Goal: Information Seeking & Learning: Learn about a topic

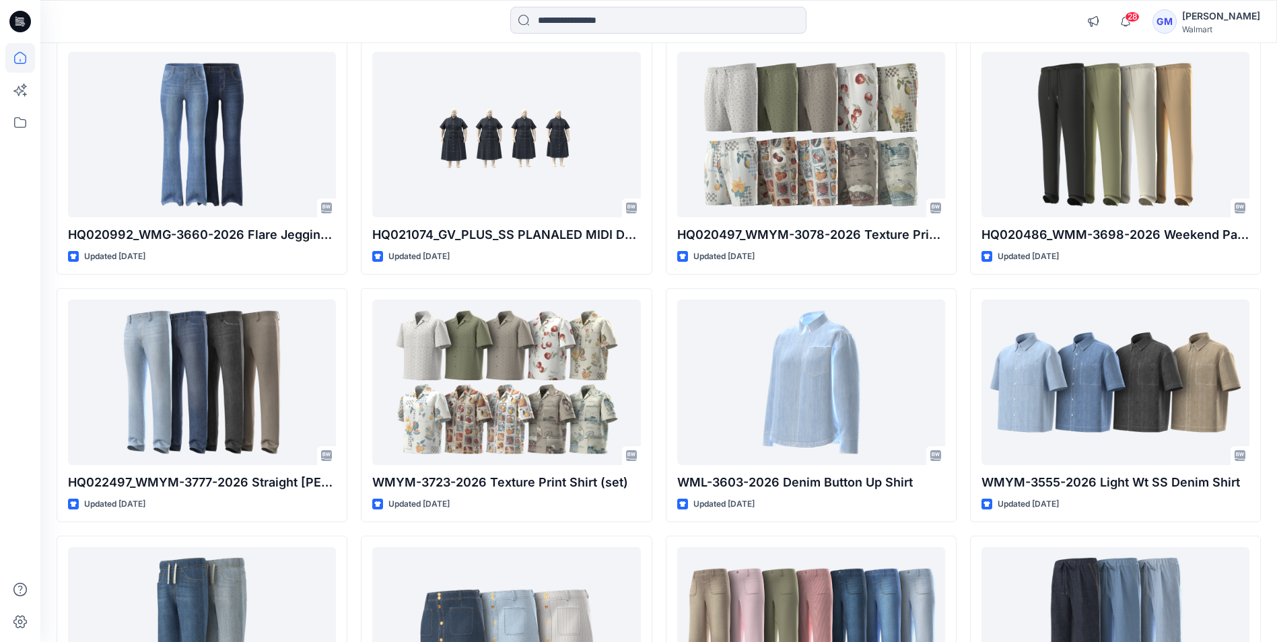
scroll to position [21095, 0]
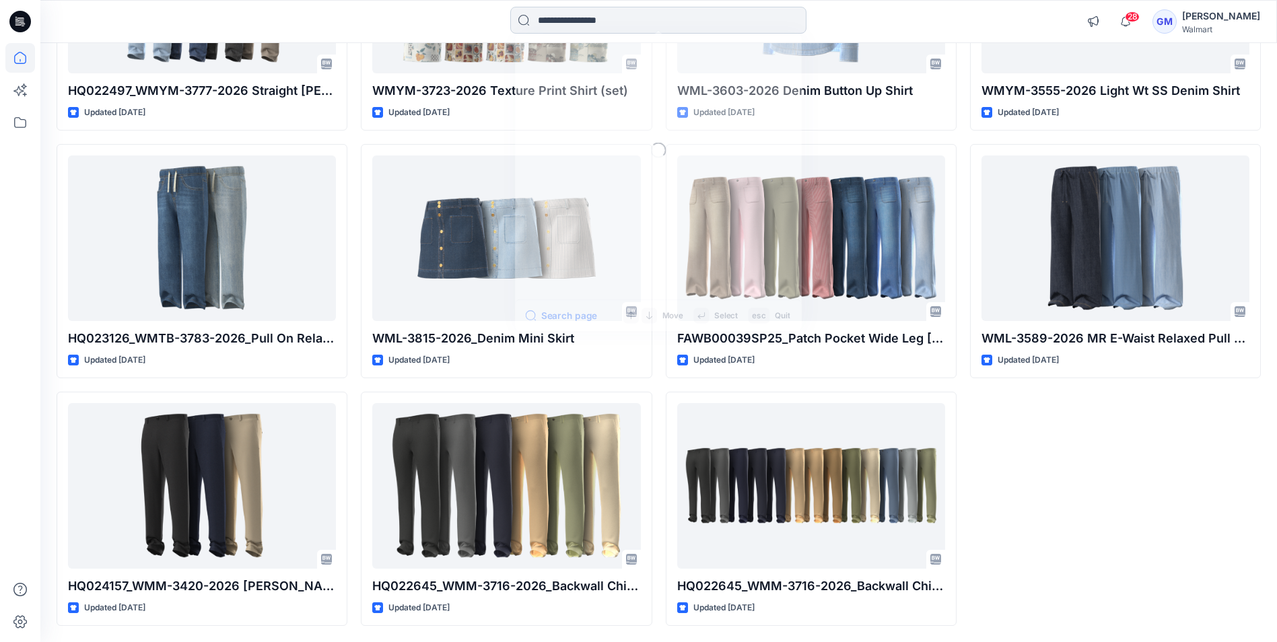
click at [651, 17] on input at bounding box center [658, 20] width 296 height 27
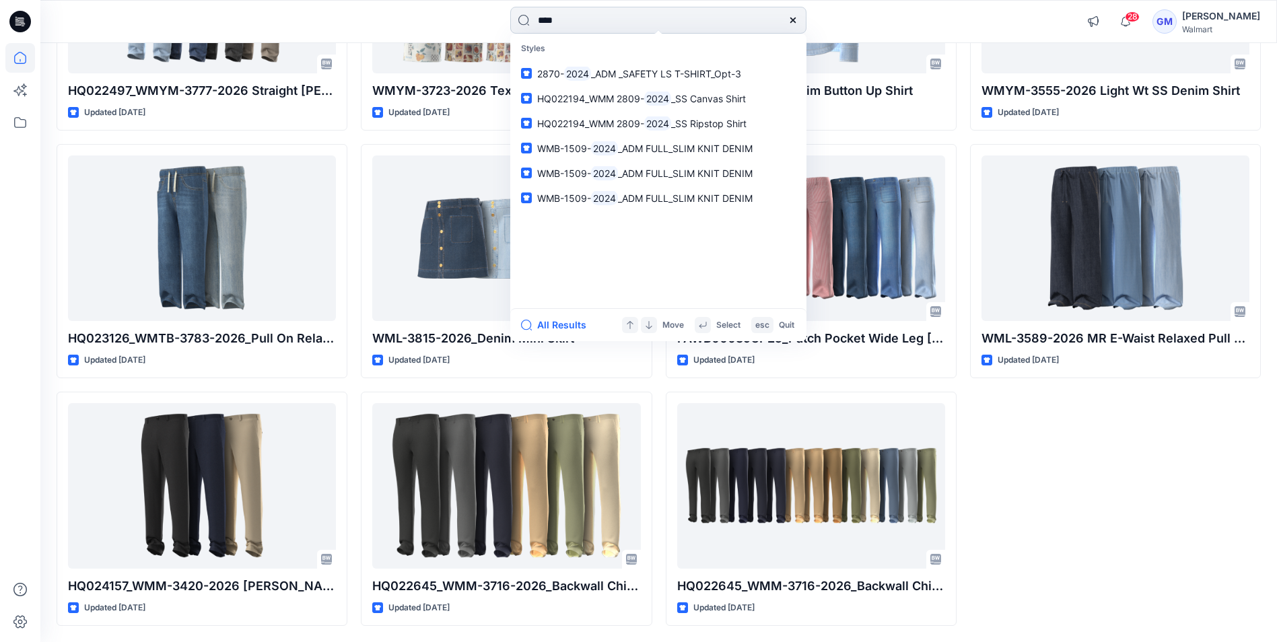
type input "****"
click at [642, 68] on span "_ADM _SAFETY LS T-SHIRT_Opt-3" at bounding box center [666, 73] width 150 height 11
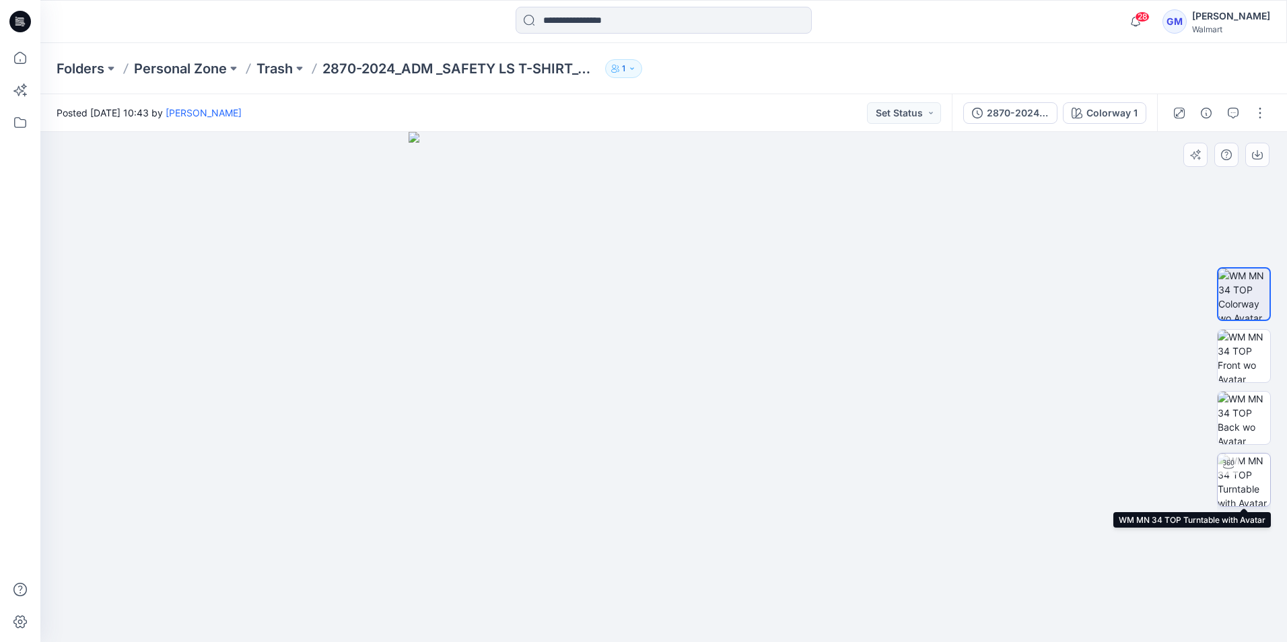
click at [1242, 485] on img at bounding box center [1243, 480] width 52 height 52
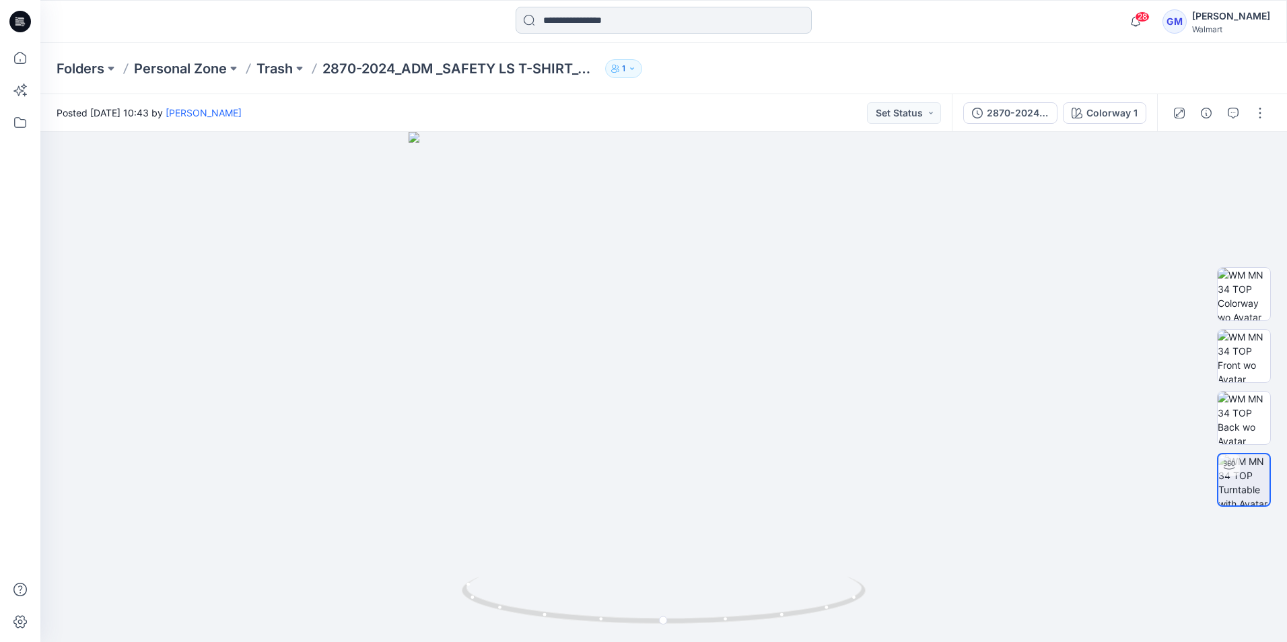
click at [596, 17] on input at bounding box center [664, 20] width 296 height 27
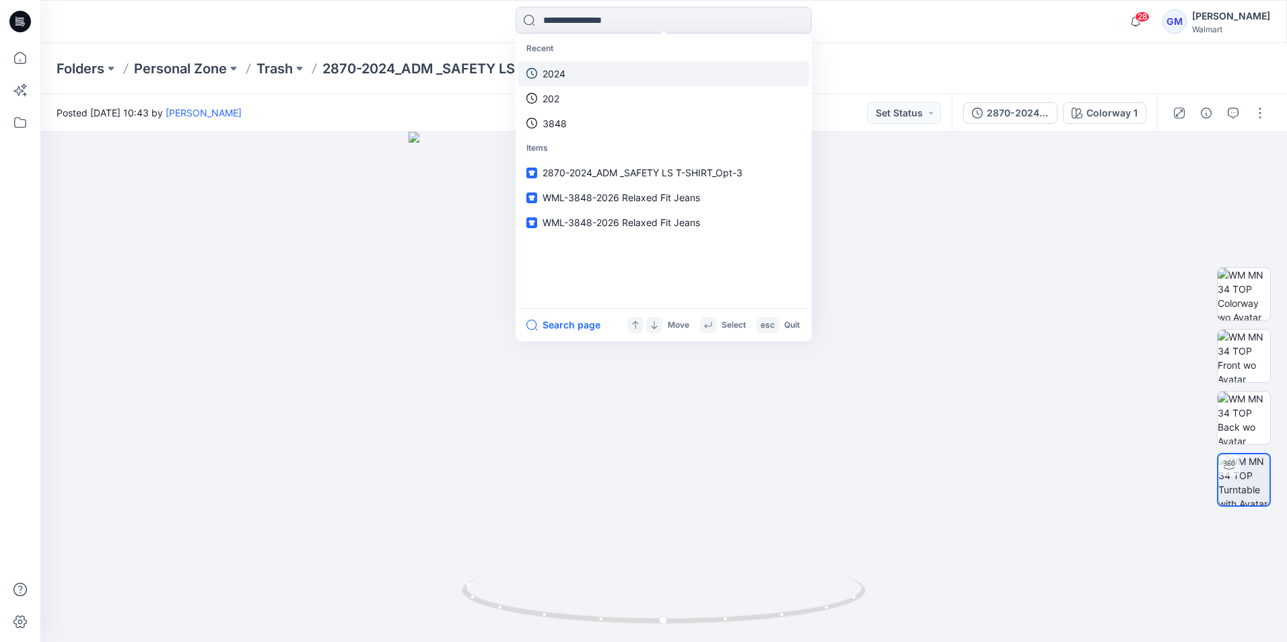
click at [577, 73] on link "2024" at bounding box center [663, 73] width 291 height 25
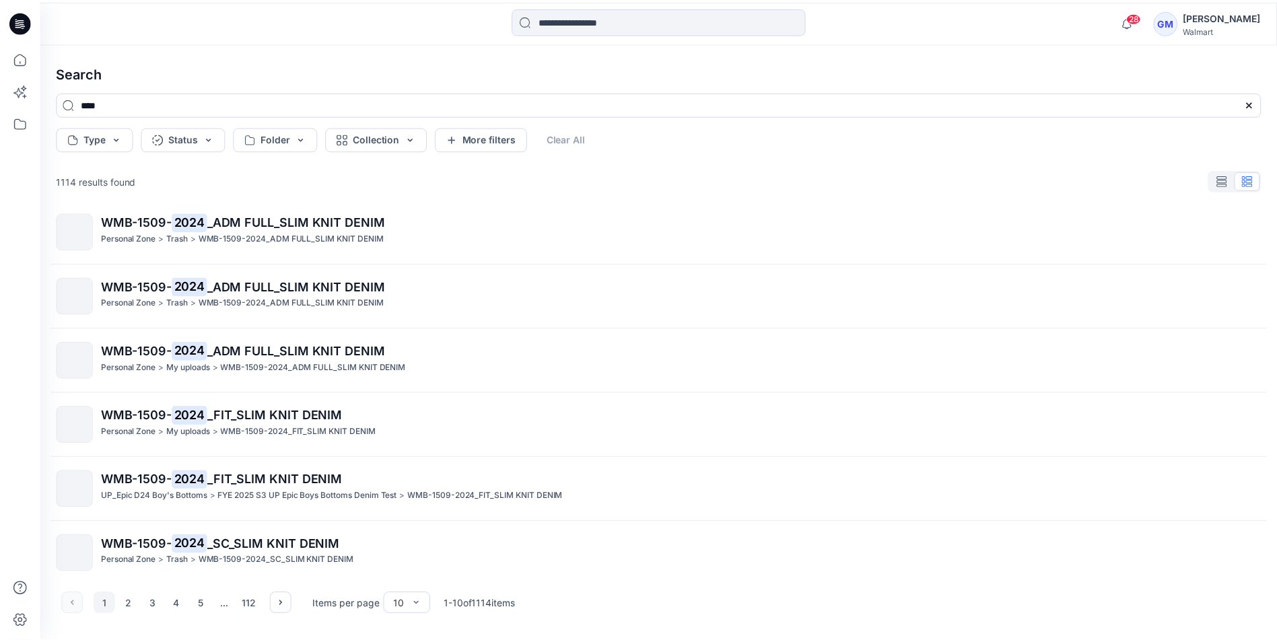
scroll to position [279, 0]
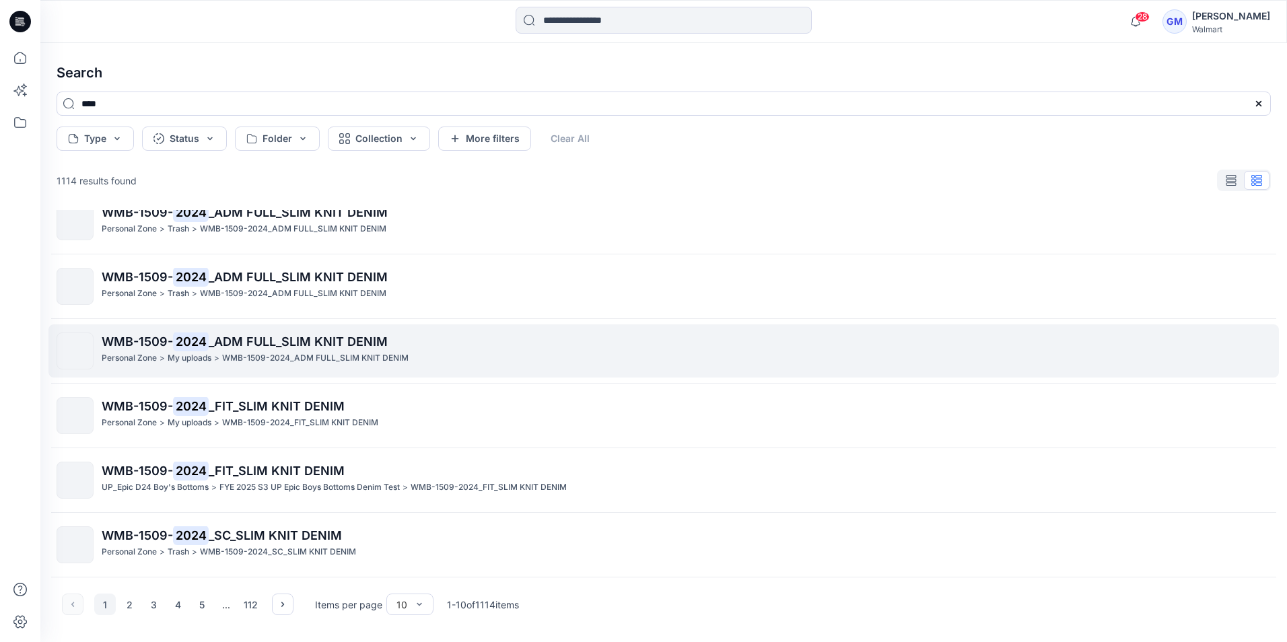
click at [245, 340] on span "_ADM FULL_SLIM KNIT DENIM" at bounding box center [298, 341] width 179 height 14
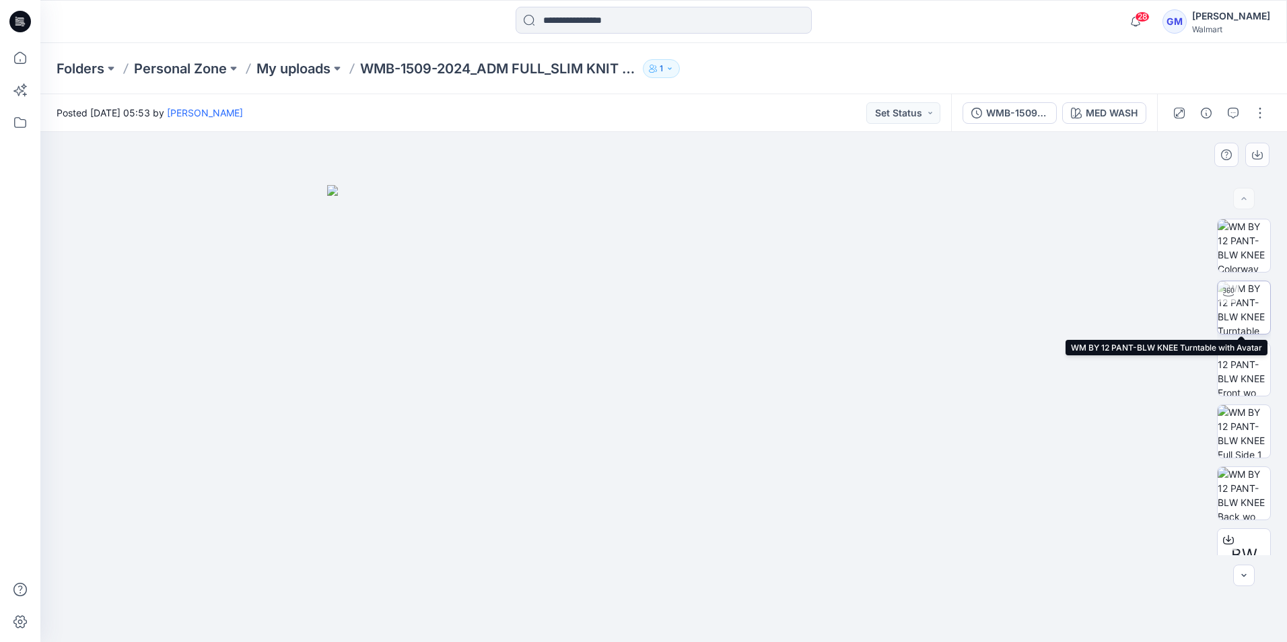
click at [1243, 321] on img at bounding box center [1243, 307] width 52 height 52
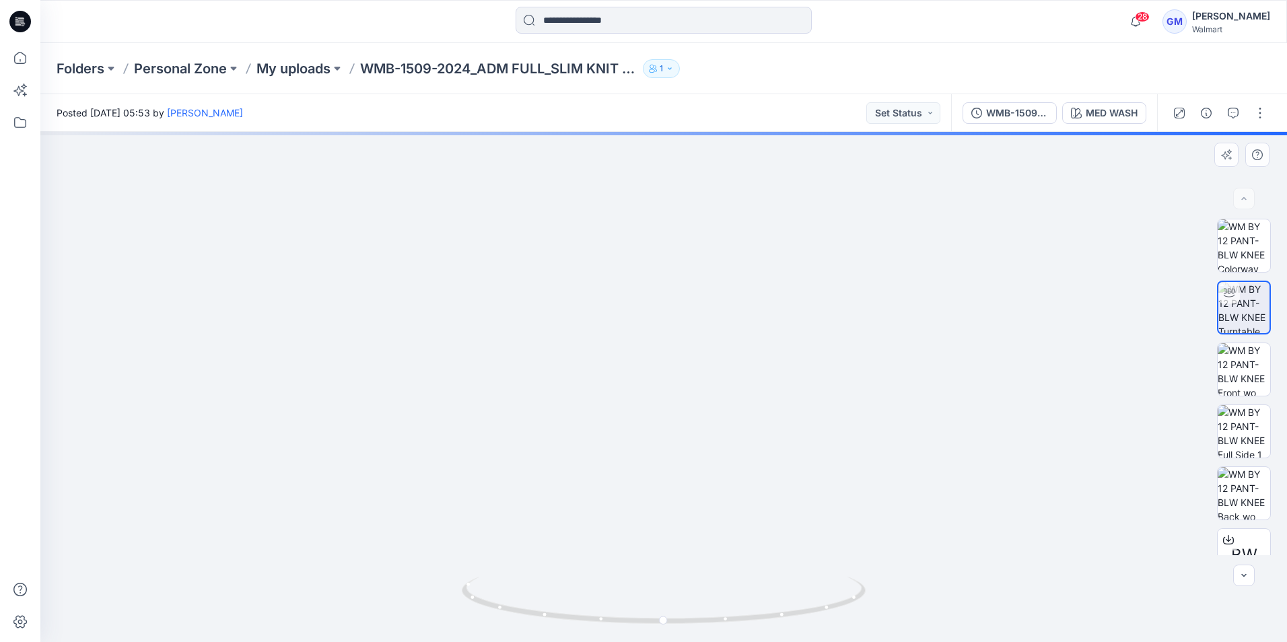
drag, startPoint x: 724, startPoint y: 270, endPoint x: 726, endPoint y: 569, distance: 298.8
click at [726, 569] on img at bounding box center [666, 315] width 1396 height 654
drag, startPoint x: 709, startPoint y: 382, endPoint x: 697, endPoint y: 473, distance: 92.2
click at [697, 473] on img at bounding box center [654, 365] width 1396 height 554
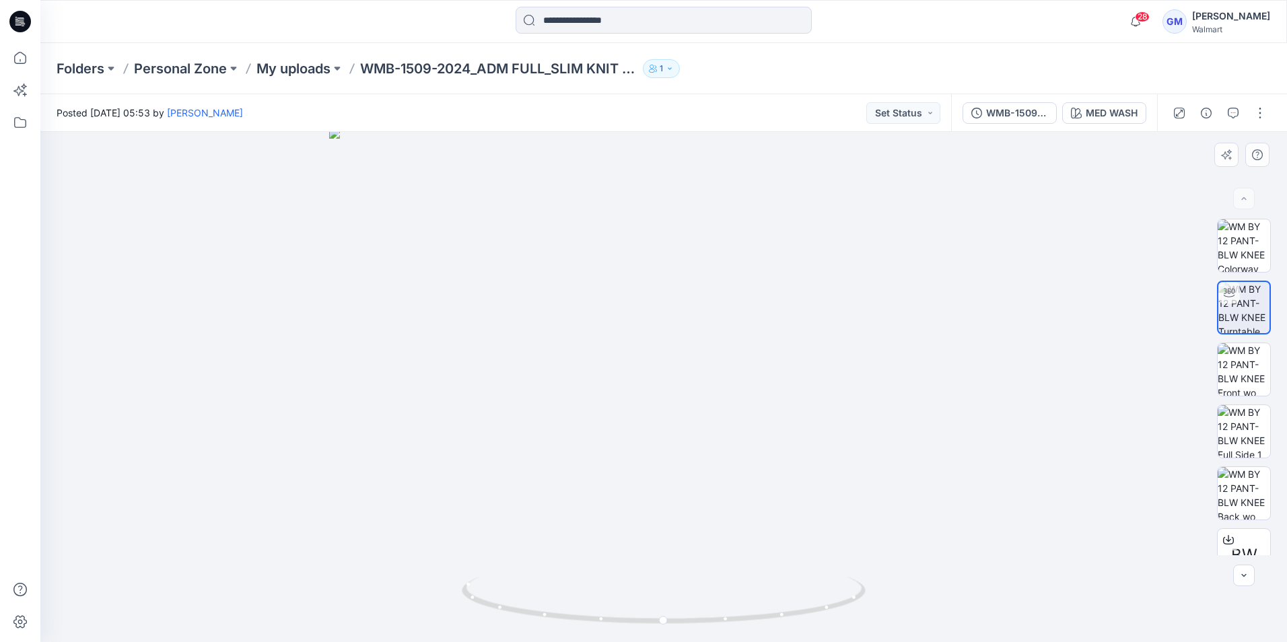
drag, startPoint x: 511, startPoint y: 464, endPoint x: 698, endPoint y: 478, distance: 186.9
drag, startPoint x: 669, startPoint y: 625, endPoint x: 896, endPoint y: 611, distance: 227.2
click at [896, 611] on div at bounding box center [663, 387] width 1246 height 510
drag, startPoint x: 720, startPoint y: 625, endPoint x: 907, endPoint y: 614, distance: 187.4
click at [907, 614] on div at bounding box center [663, 387] width 1246 height 510
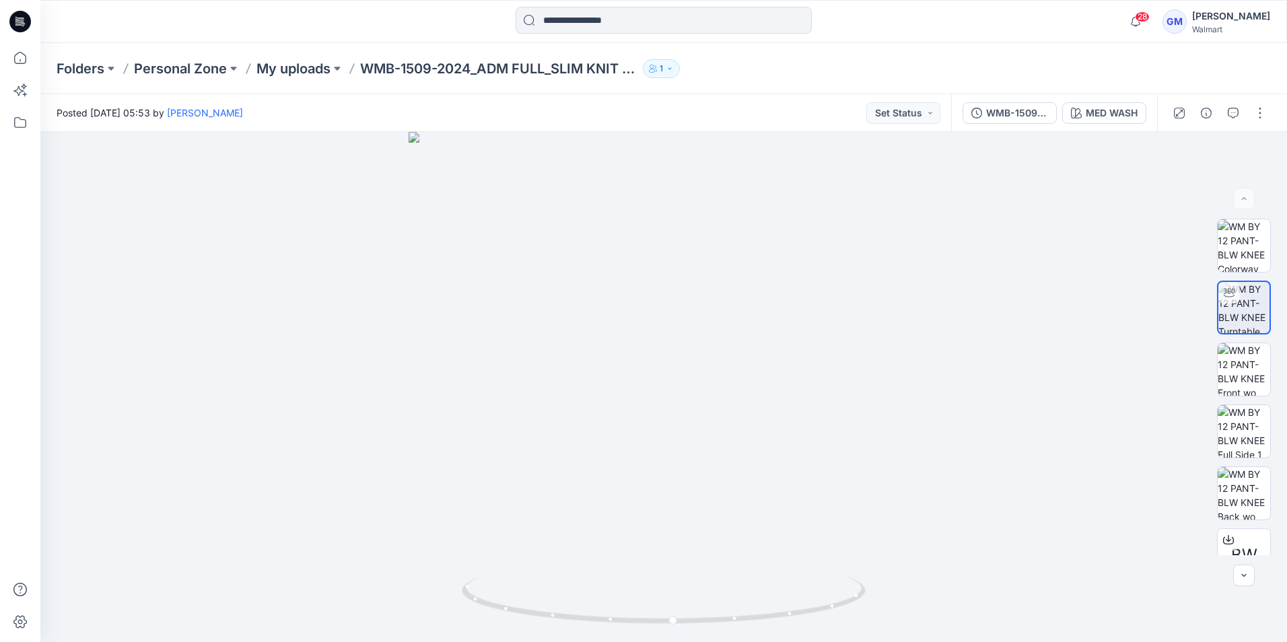
click at [17, 24] on icon at bounding box center [20, 22] width 22 height 22
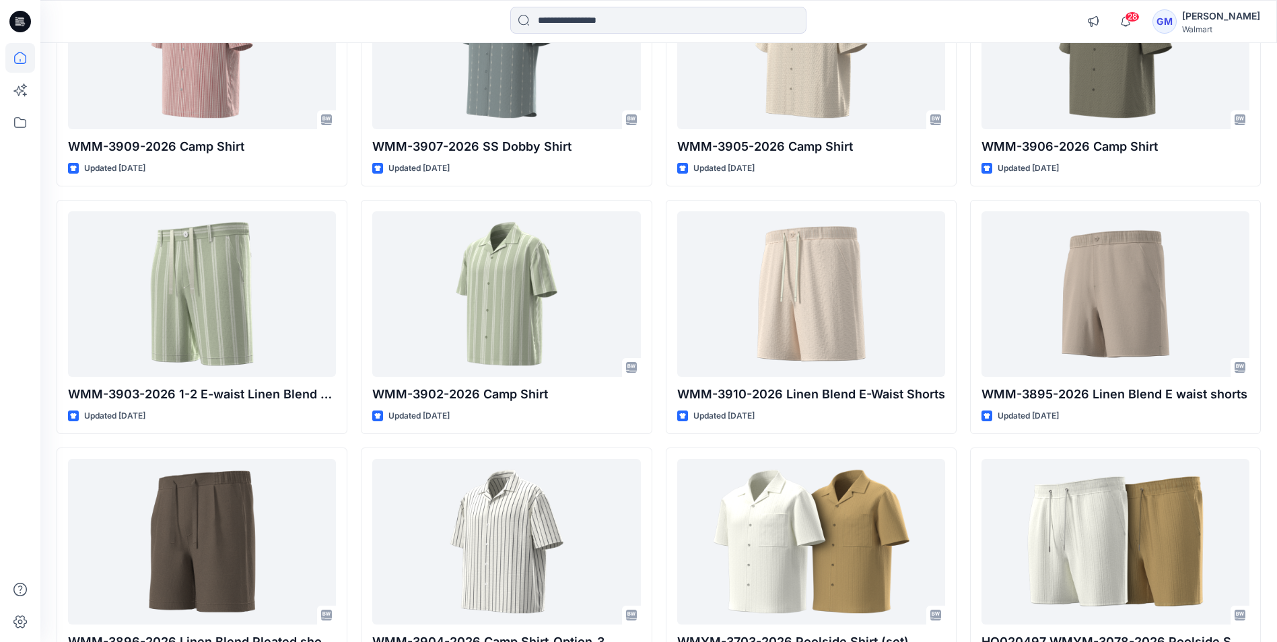
scroll to position [6932, 0]
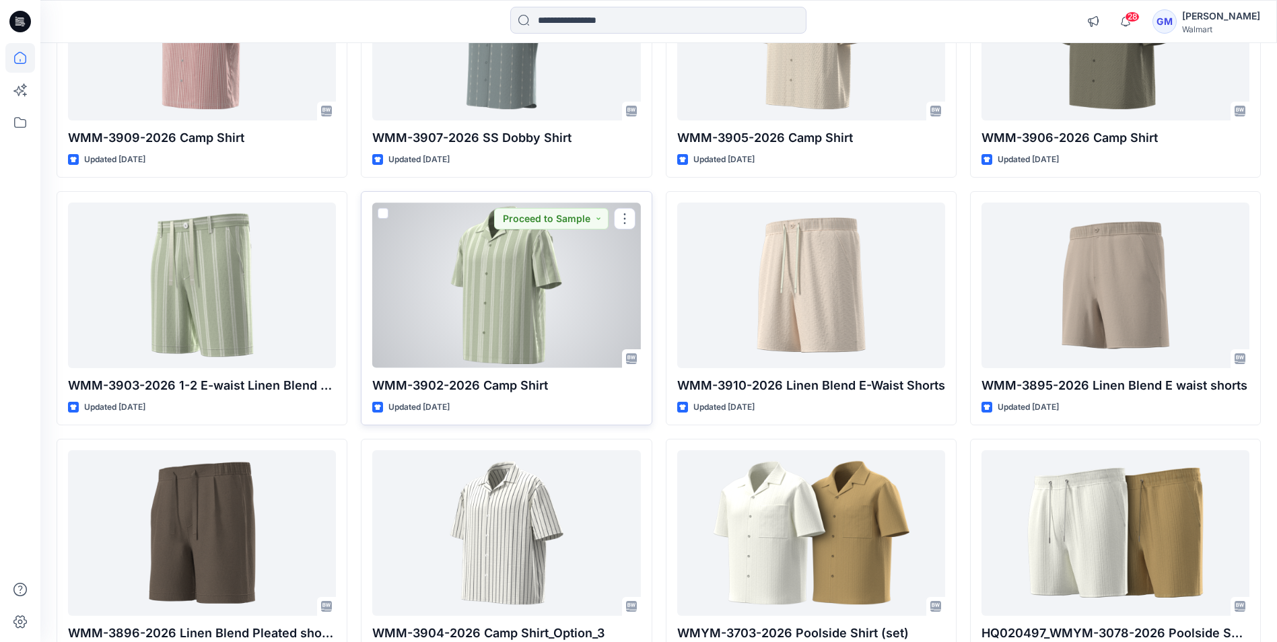
click at [578, 293] on div at bounding box center [506, 285] width 268 height 165
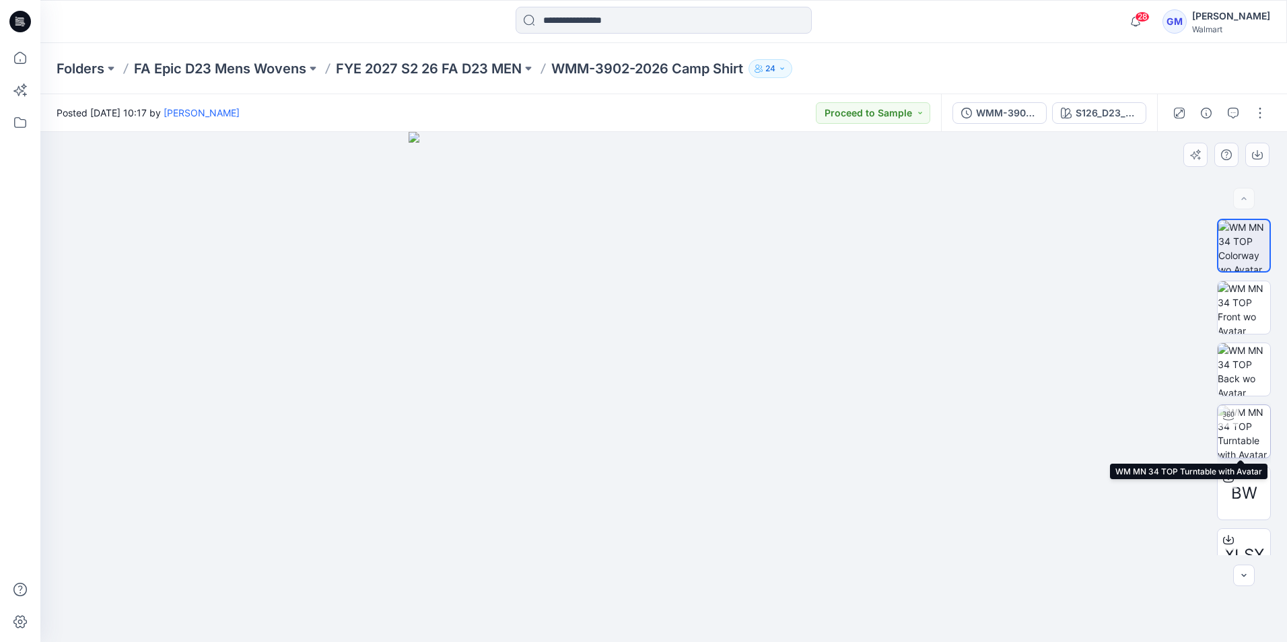
click at [1240, 422] on img at bounding box center [1243, 431] width 52 height 52
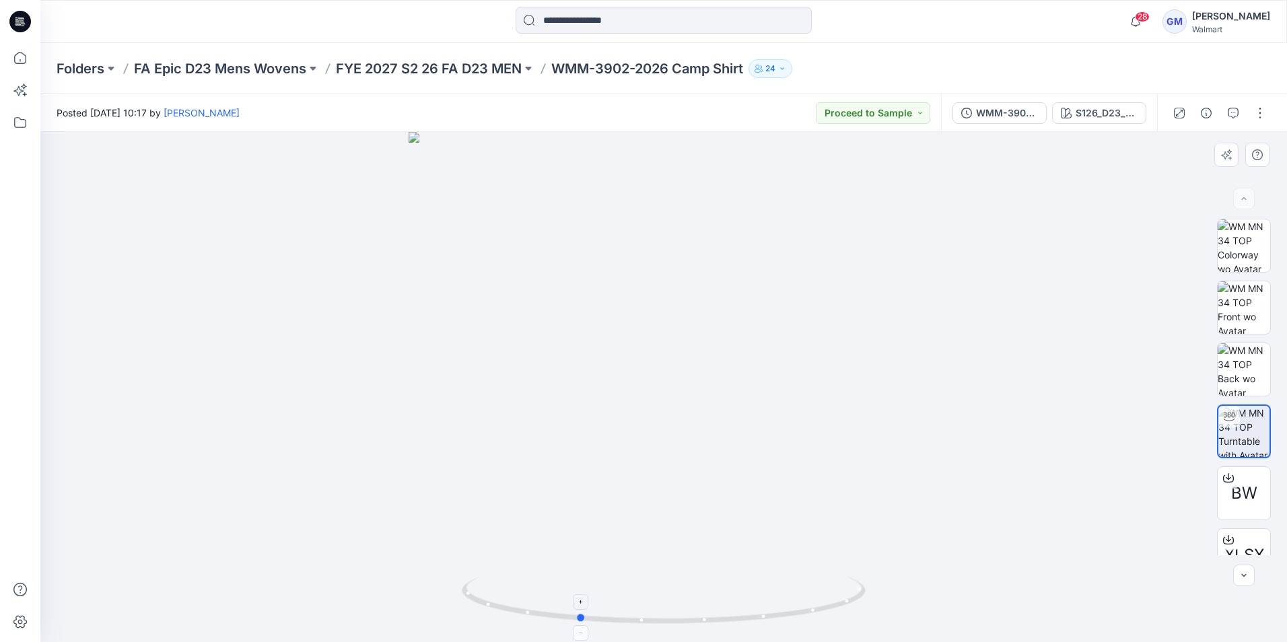
drag, startPoint x: 669, startPoint y: 624, endPoint x: 583, endPoint y: 624, distance: 85.5
click at [583, 624] on icon at bounding box center [665, 602] width 407 height 50
drag, startPoint x: 584, startPoint y: 622, endPoint x: 475, endPoint y: 609, distance: 109.8
click at [475, 609] on icon at bounding box center [665, 602] width 407 height 50
drag, startPoint x: 660, startPoint y: 323, endPoint x: 690, endPoint y: 526, distance: 205.5
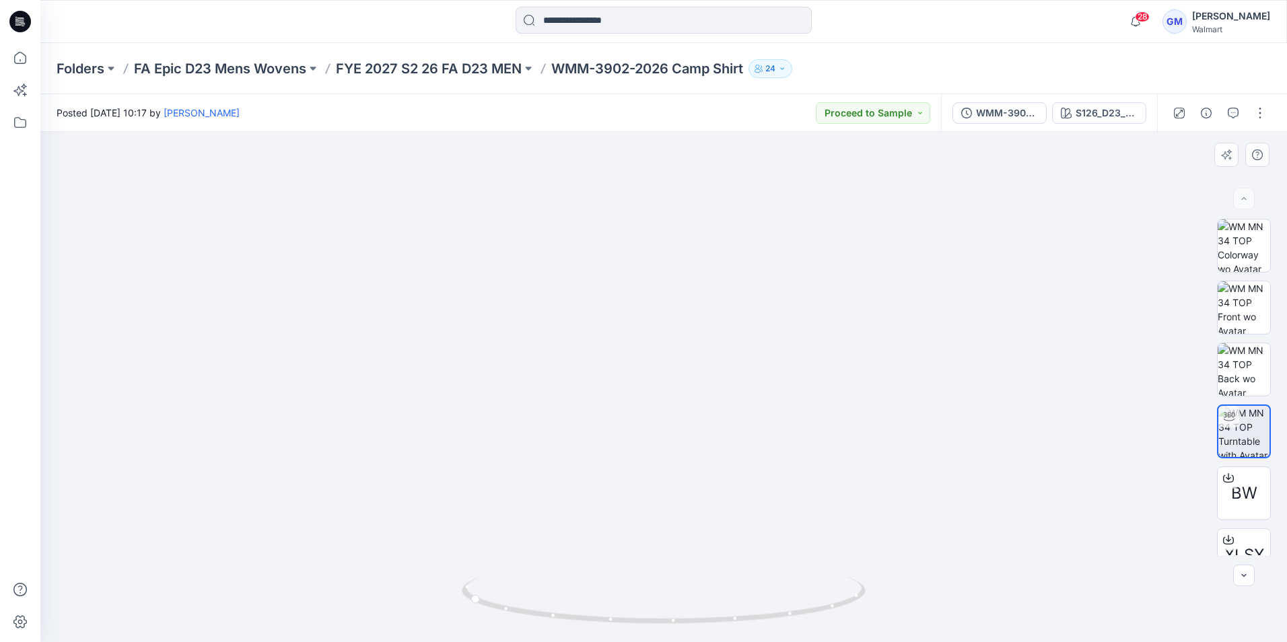
click at [690, 526] on img at bounding box center [664, 333] width 1133 height 618
drag, startPoint x: 662, startPoint y: 398, endPoint x: 682, endPoint y: 570, distance: 173.5
click at [682, 570] on img at bounding box center [664, 387] width 1133 height 510
drag, startPoint x: 477, startPoint y: 605, endPoint x: 716, endPoint y: 631, distance: 240.3
click at [716, 631] on div at bounding box center [663, 387] width 1246 height 510
